Goal: Check status

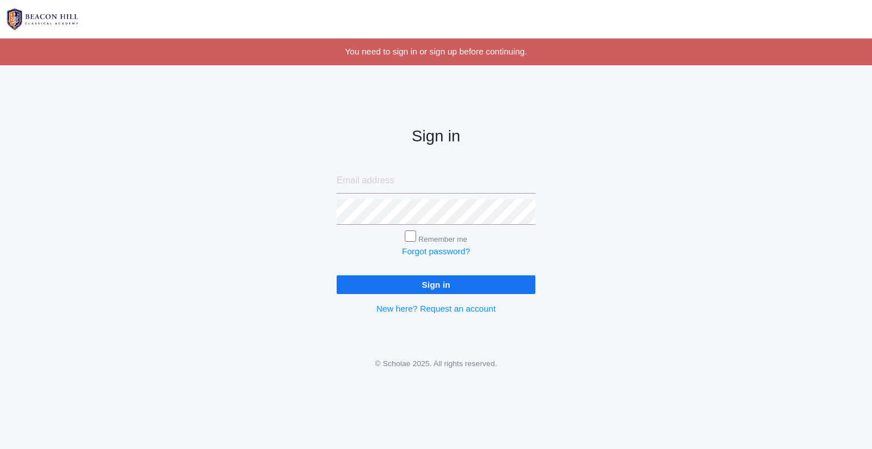
type input "[EMAIL_ADDRESS][DOMAIN_NAME]"
click at [508, 285] on input "Sign in" at bounding box center [435, 284] width 199 height 19
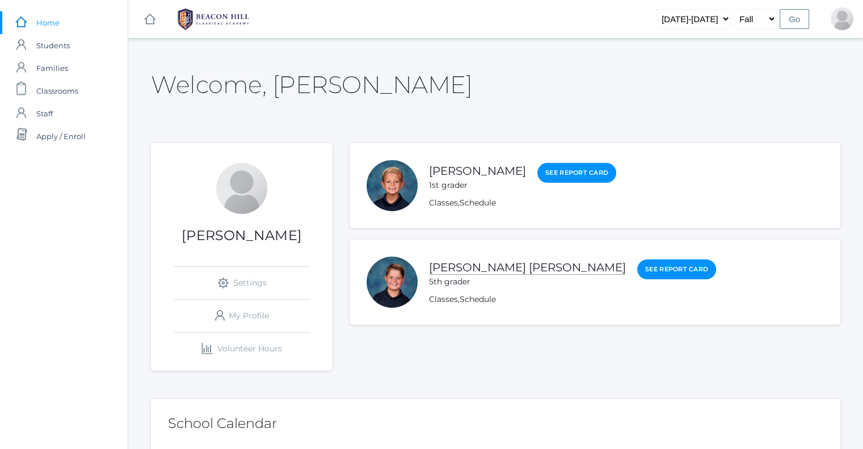
click at [449, 267] on link "Ryder Roberts" at bounding box center [527, 267] width 197 height 14
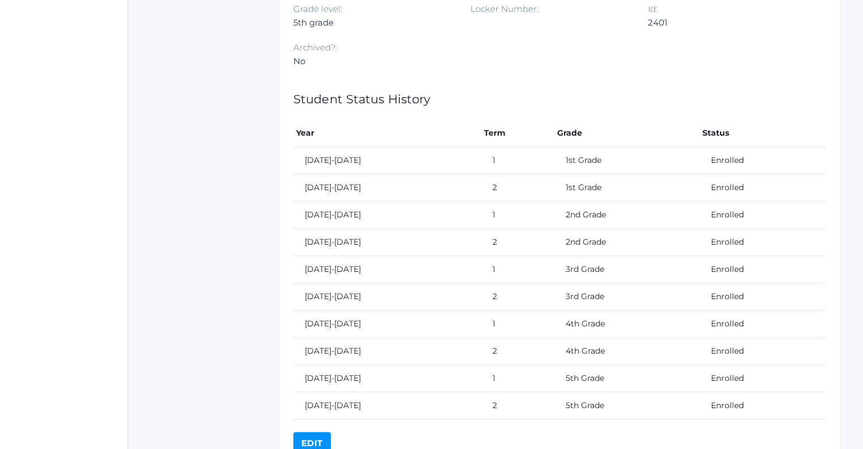
scroll to position [460, 0]
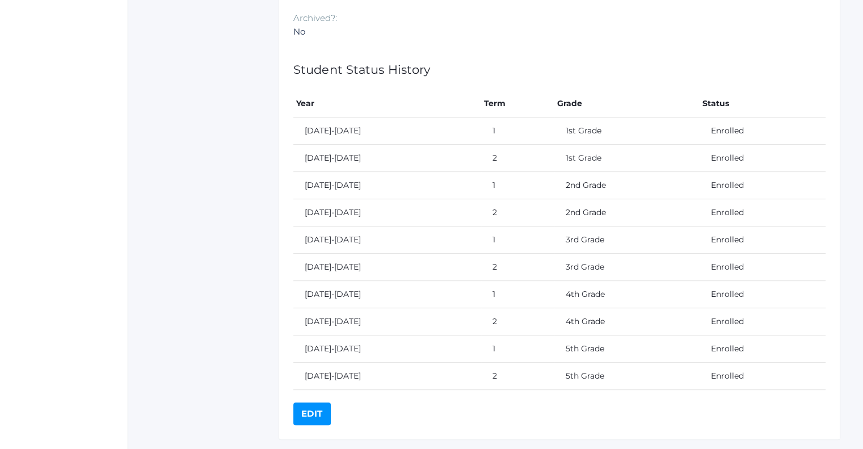
click at [325, 133] on td "2021-2022" at bounding box center [387, 130] width 188 height 27
